Goal: Information Seeking & Learning: Learn about a topic

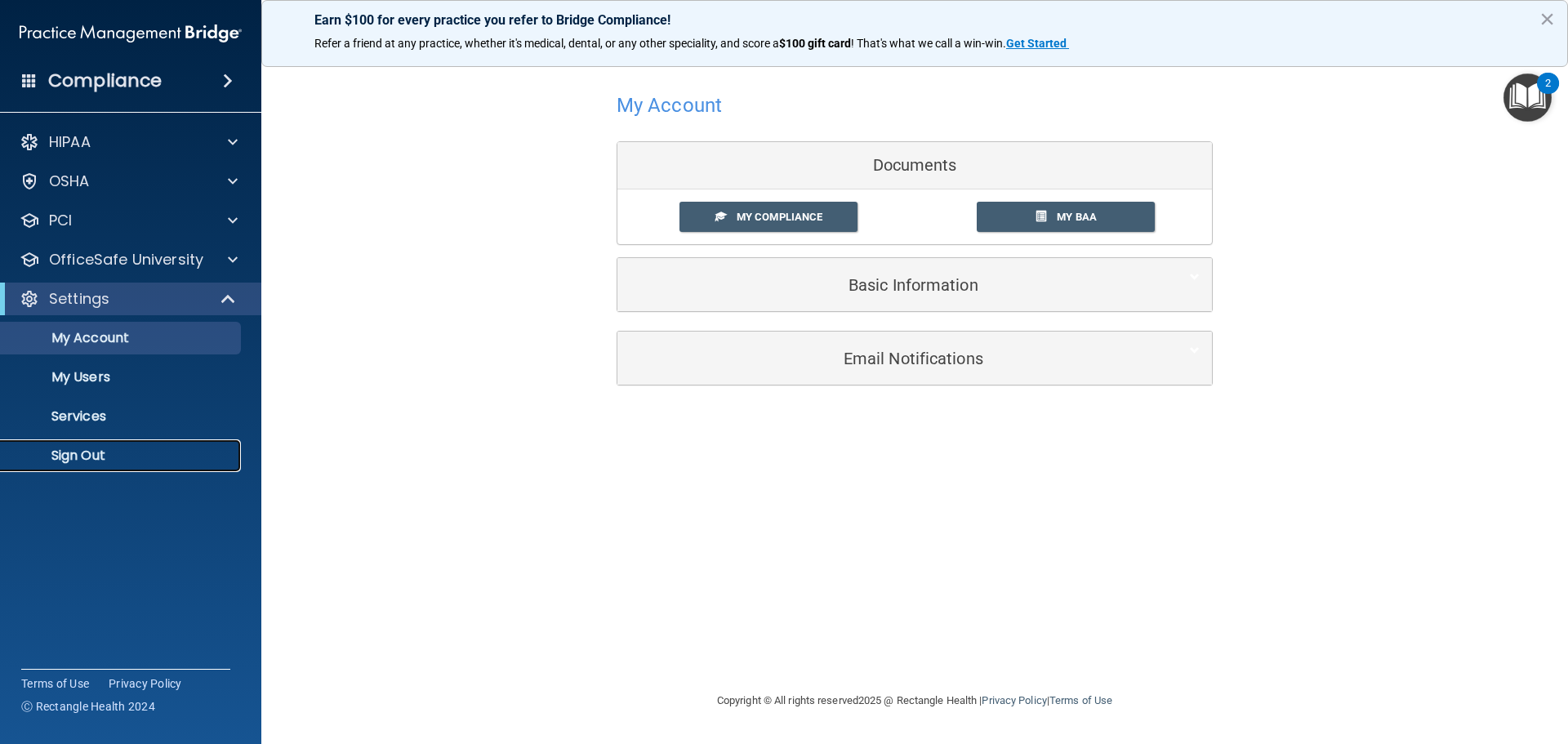
click at [96, 455] on p "Sign Out" at bounding box center [122, 455] width 223 height 17
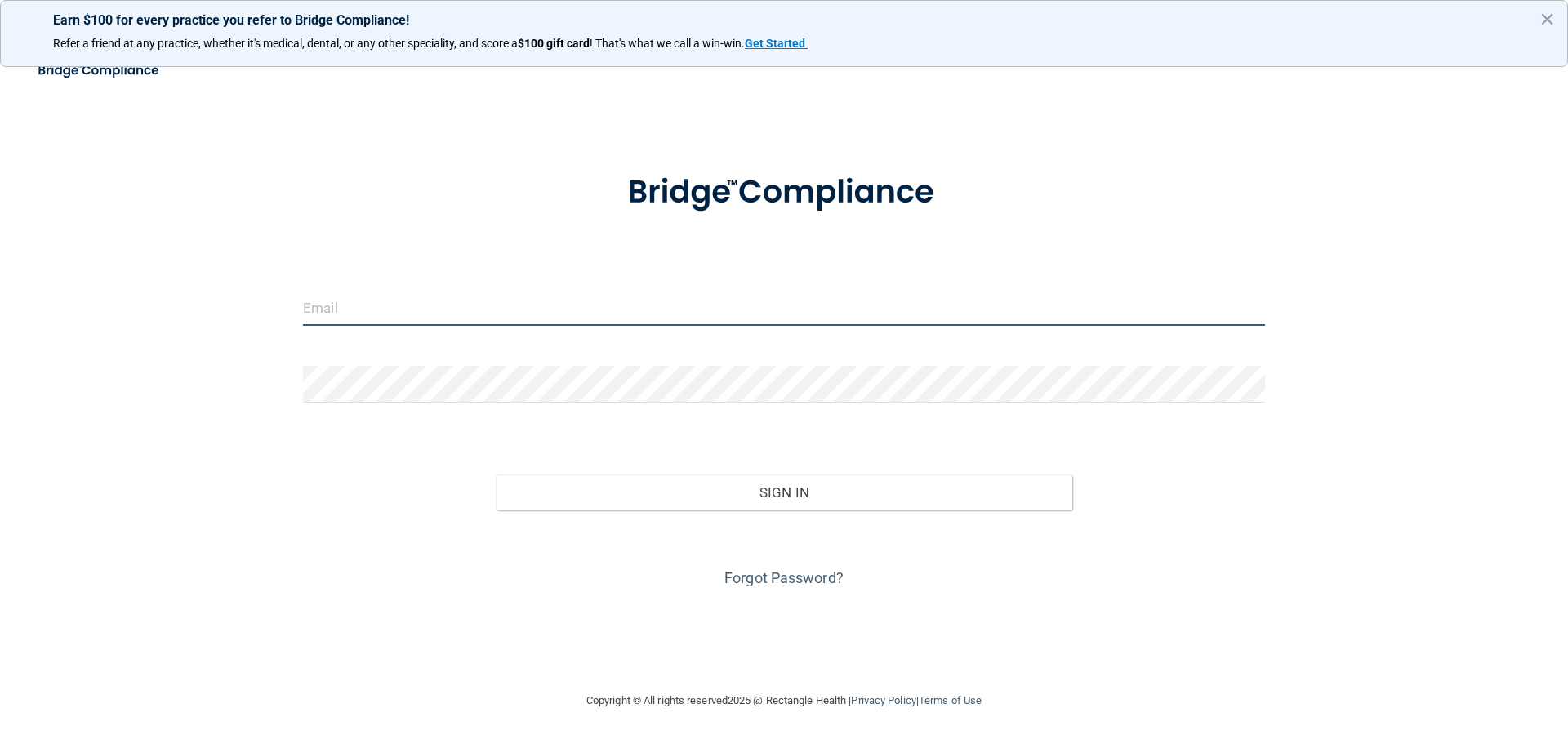
click at [519, 314] on input "email" at bounding box center [784, 307] width 962 height 37
type input "[EMAIL_ADDRESS][DOMAIN_NAME]"
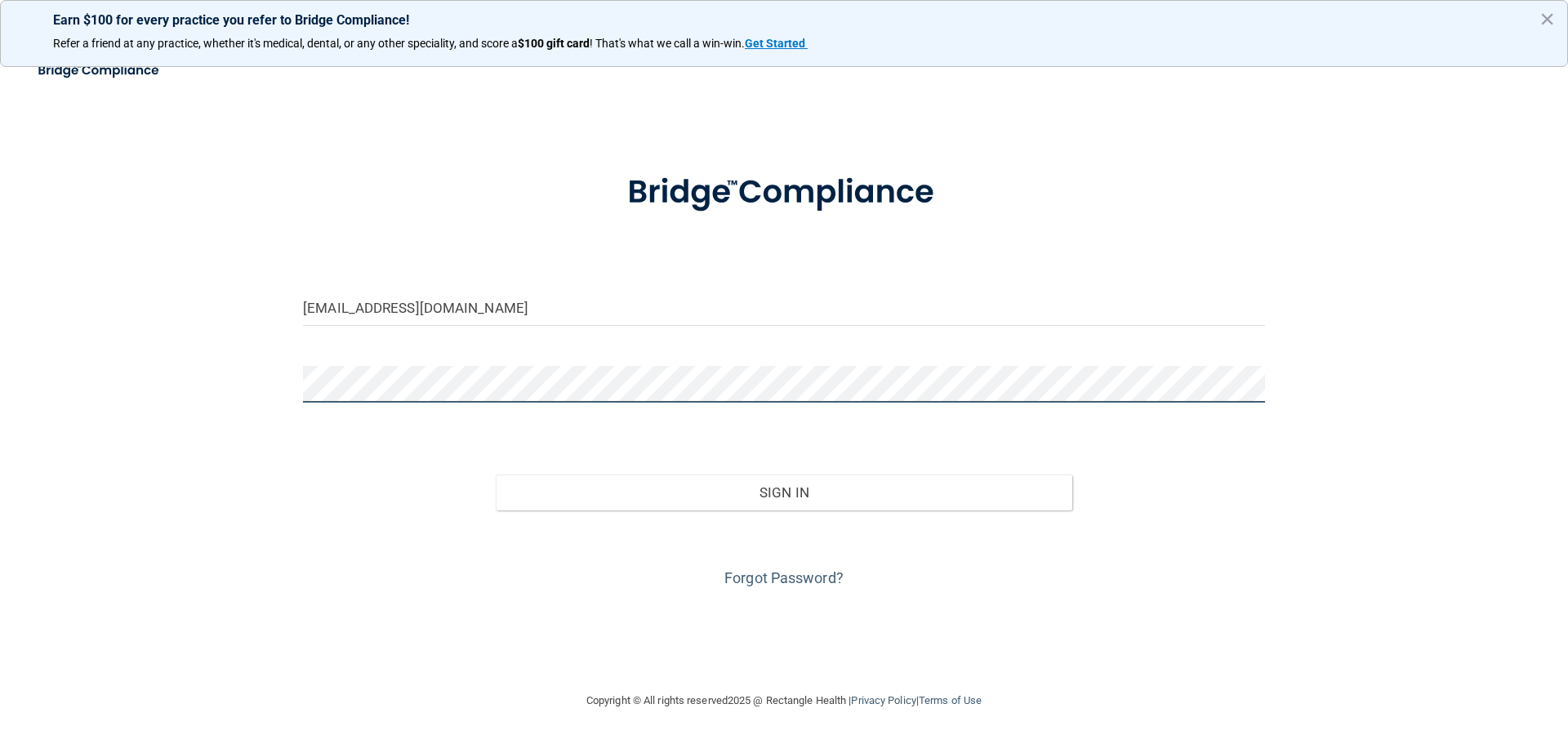
click at [496, 475] on button "Sign In" at bounding box center [784, 493] width 578 height 36
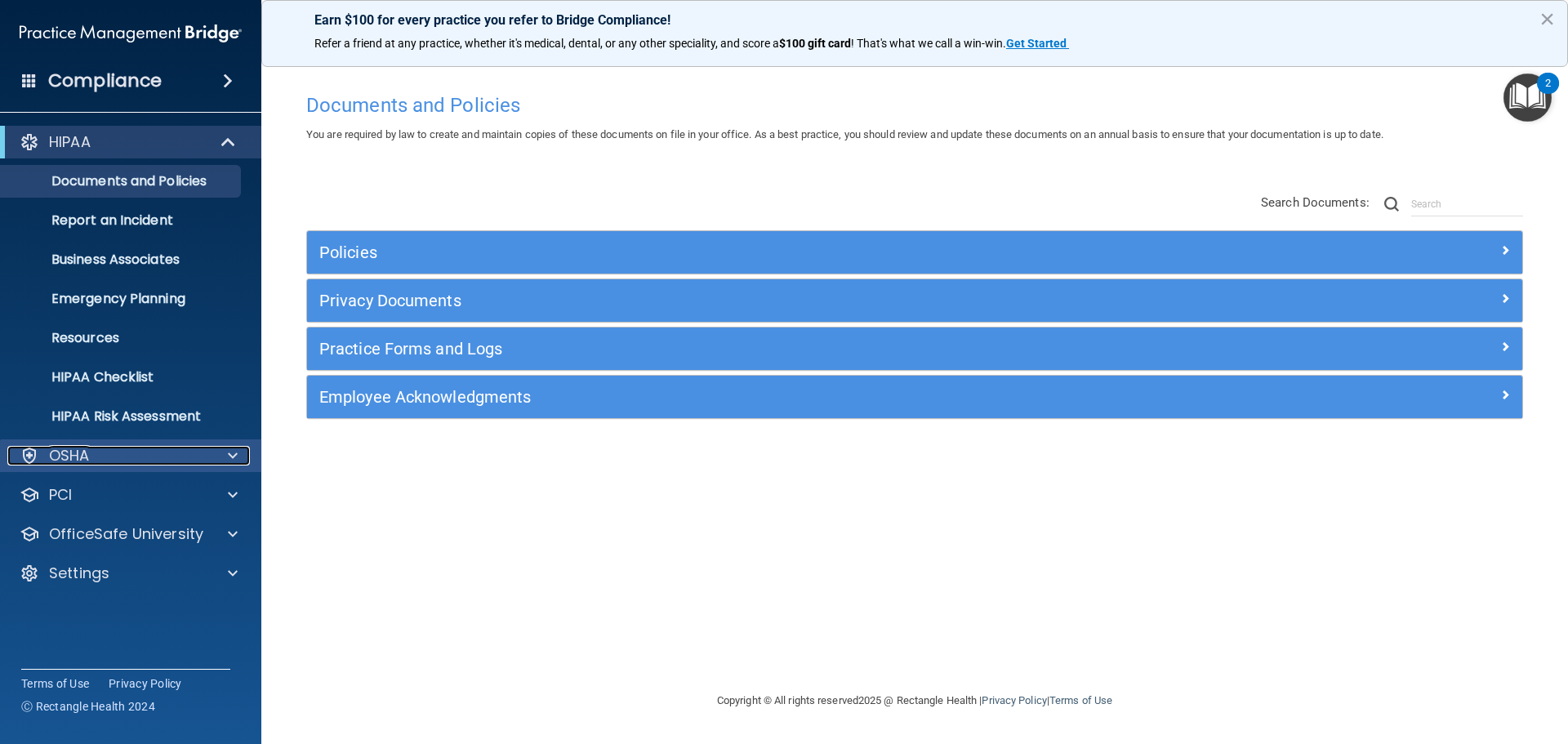
click at [68, 462] on p "OSHA" at bounding box center [69, 456] width 41 height 20
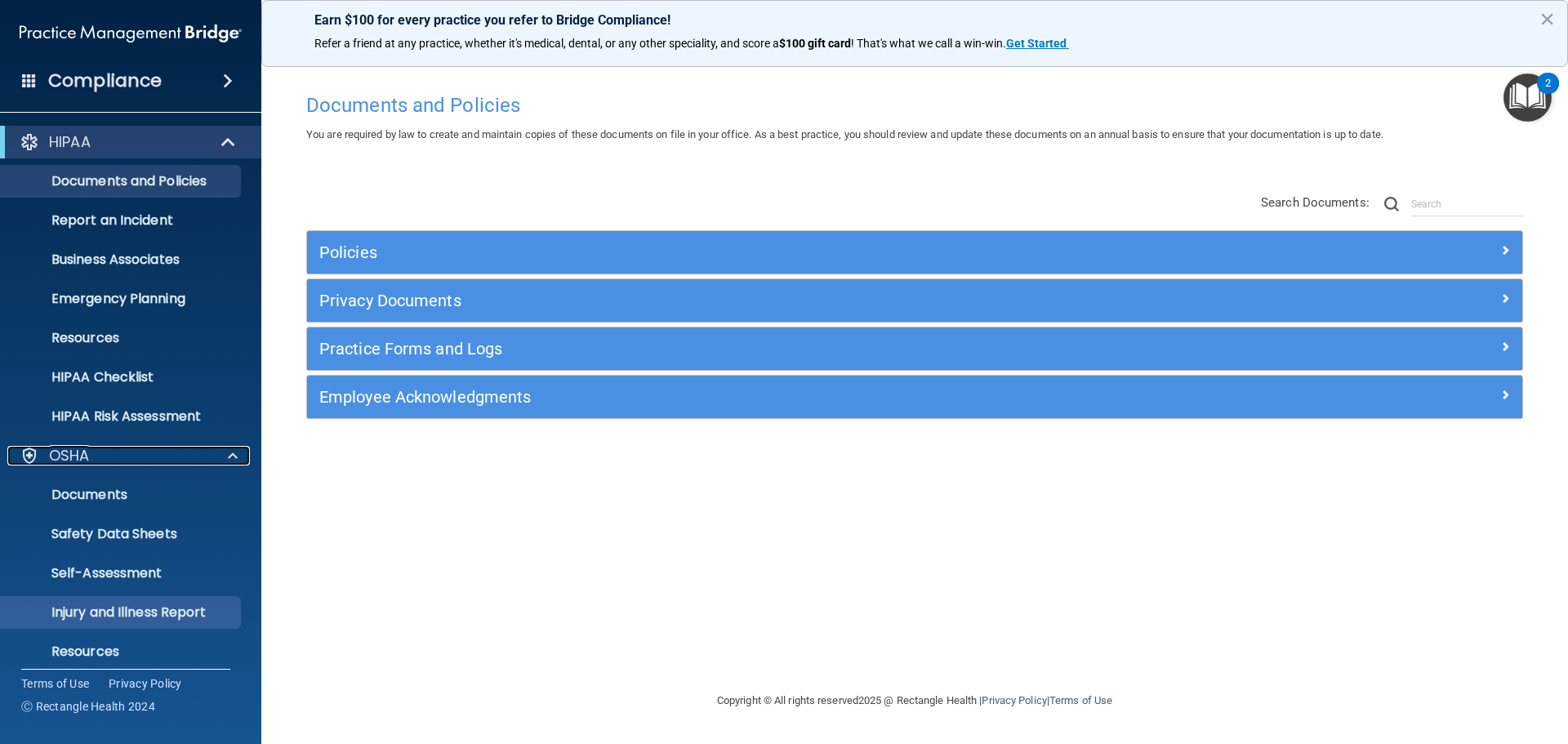
scroll to position [130, 0]
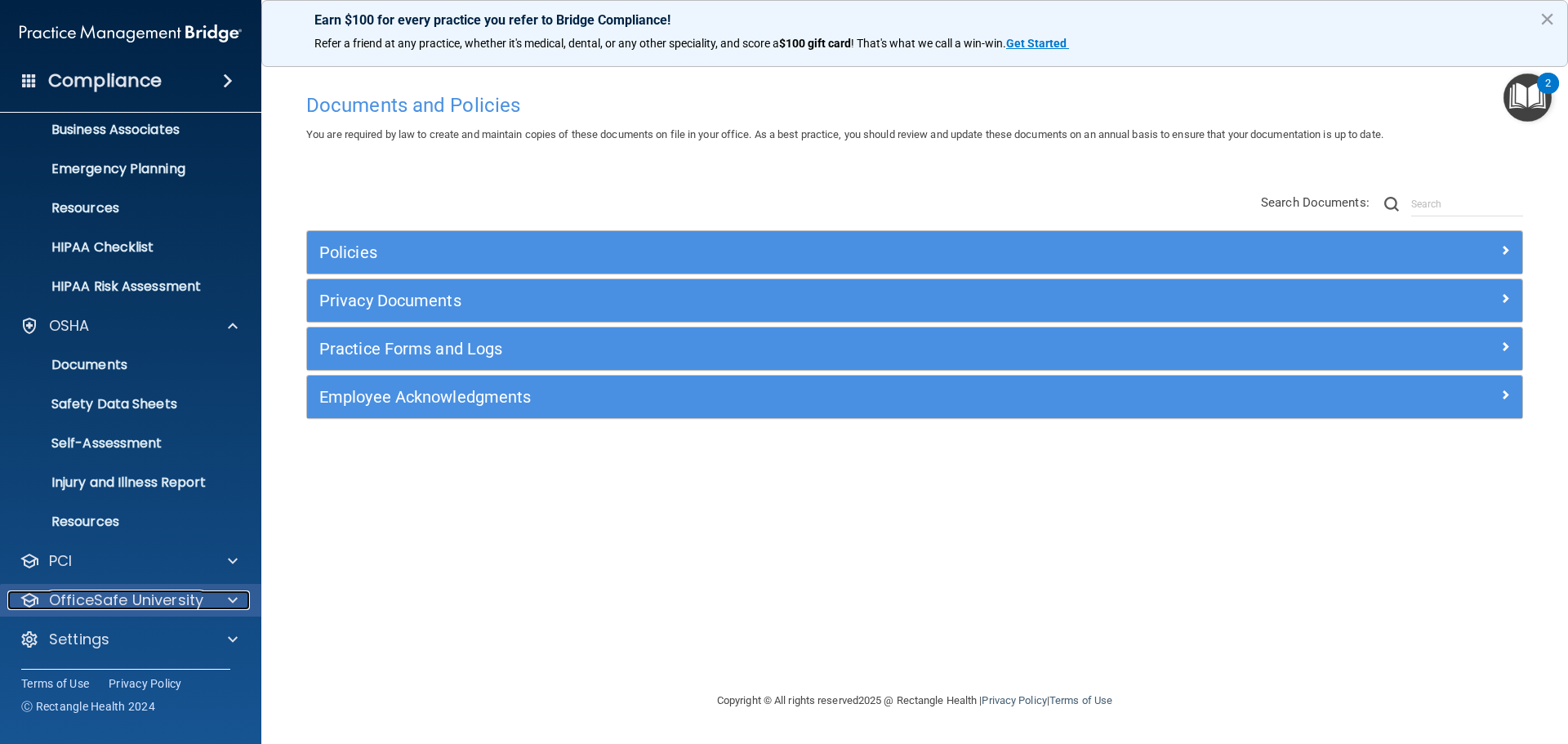
click at [110, 602] on p "OfficeSafe University" at bounding box center [127, 601] width 154 height 20
click at [93, 643] on p "HIPAA Training" at bounding box center [78, 639] width 135 height 17
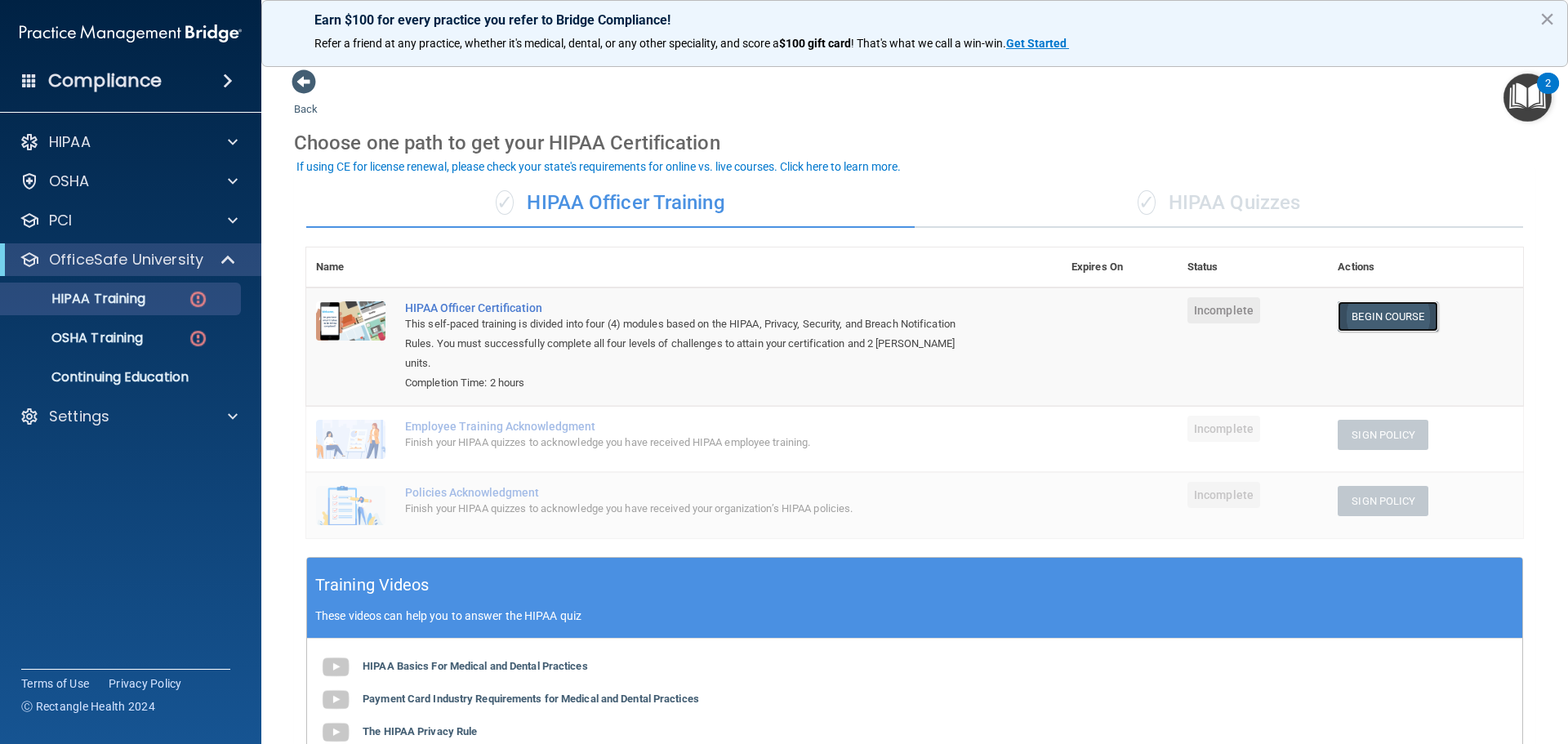
click at [1366, 317] on link "Begin Course" at bounding box center [1387, 317] width 100 height 31
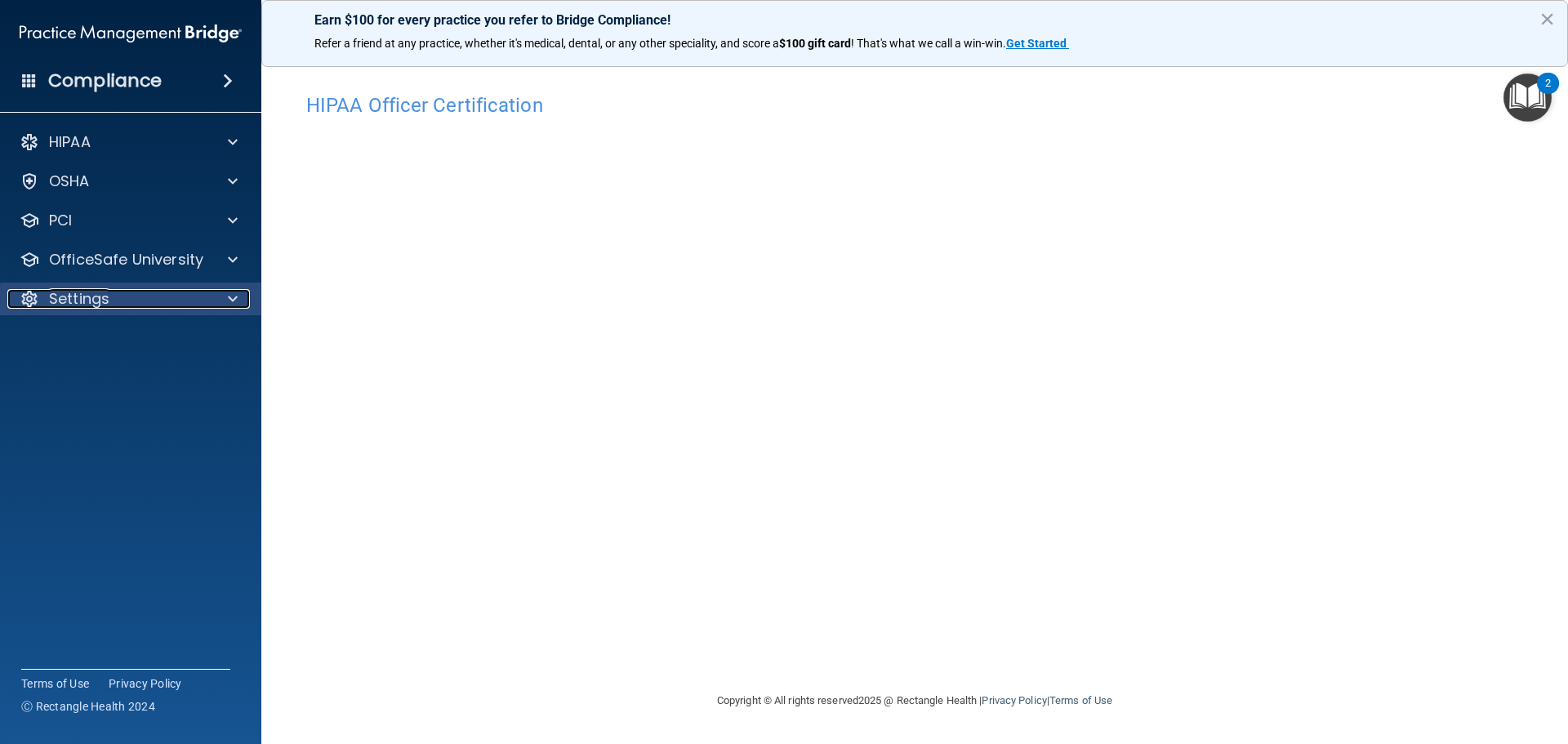
click at [49, 299] on p "Settings" at bounding box center [79, 299] width 60 height 20
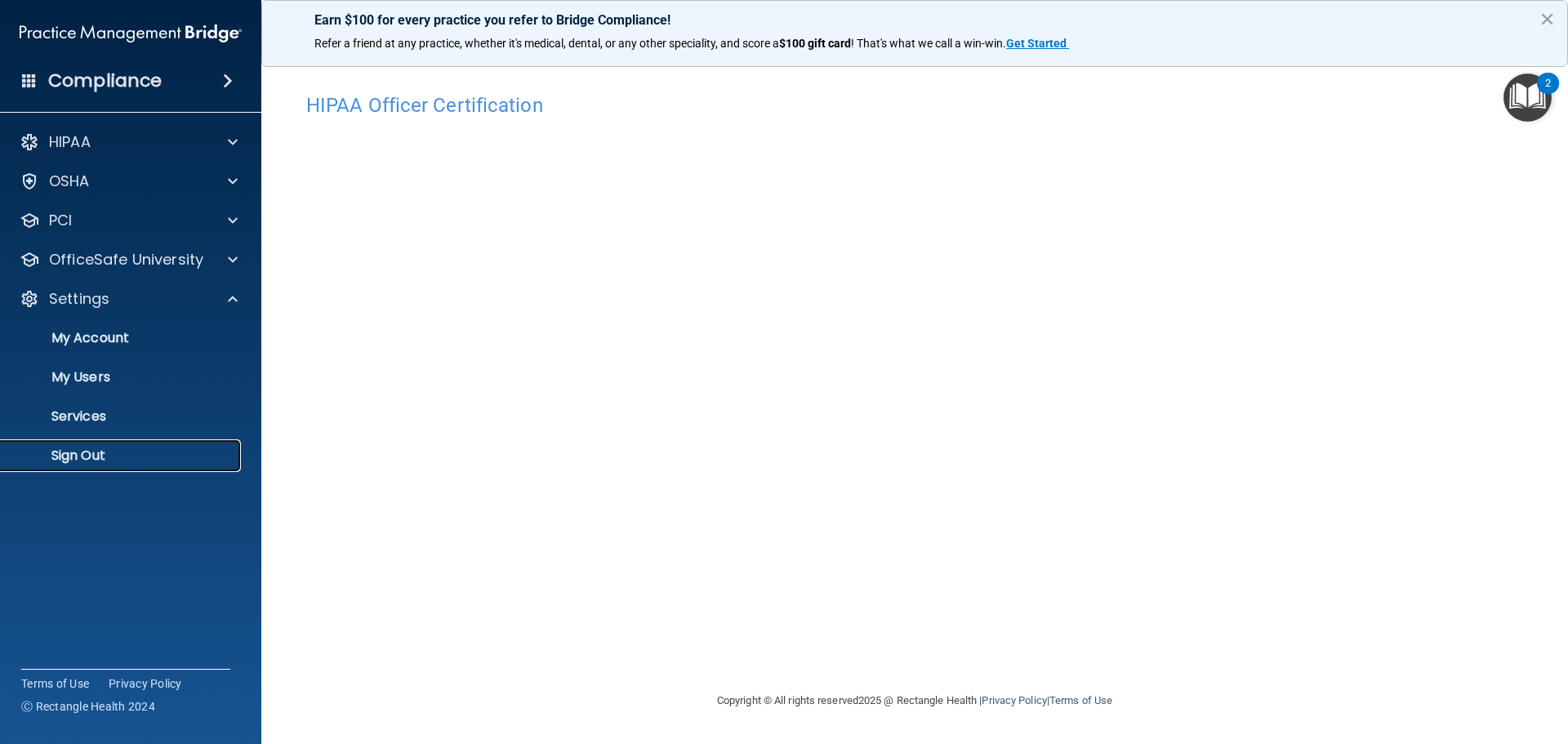
click at [89, 450] on p "Sign Out" at bounding box center [122, 455] width 223 height 17
